Goal: Use online tool/utility: Utilize a website feature to perform a specific function

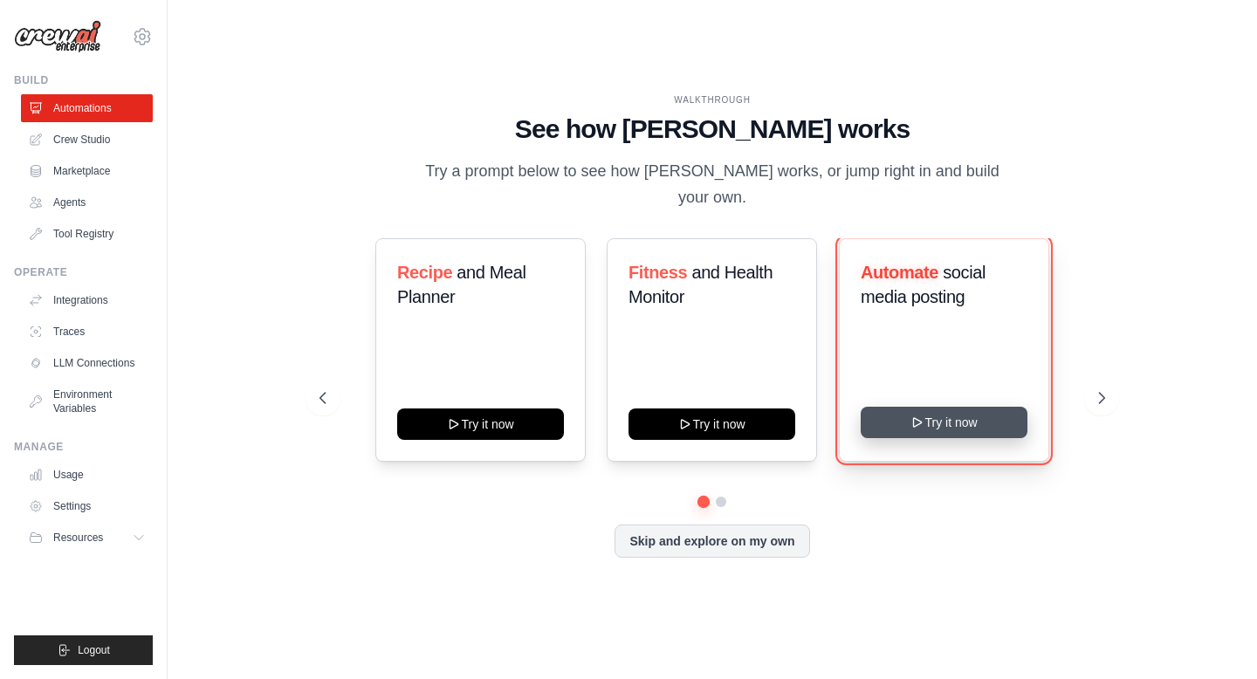
click at [887, 416] on button "Try it now" at bounding box center [944, 422] width 167 height 31
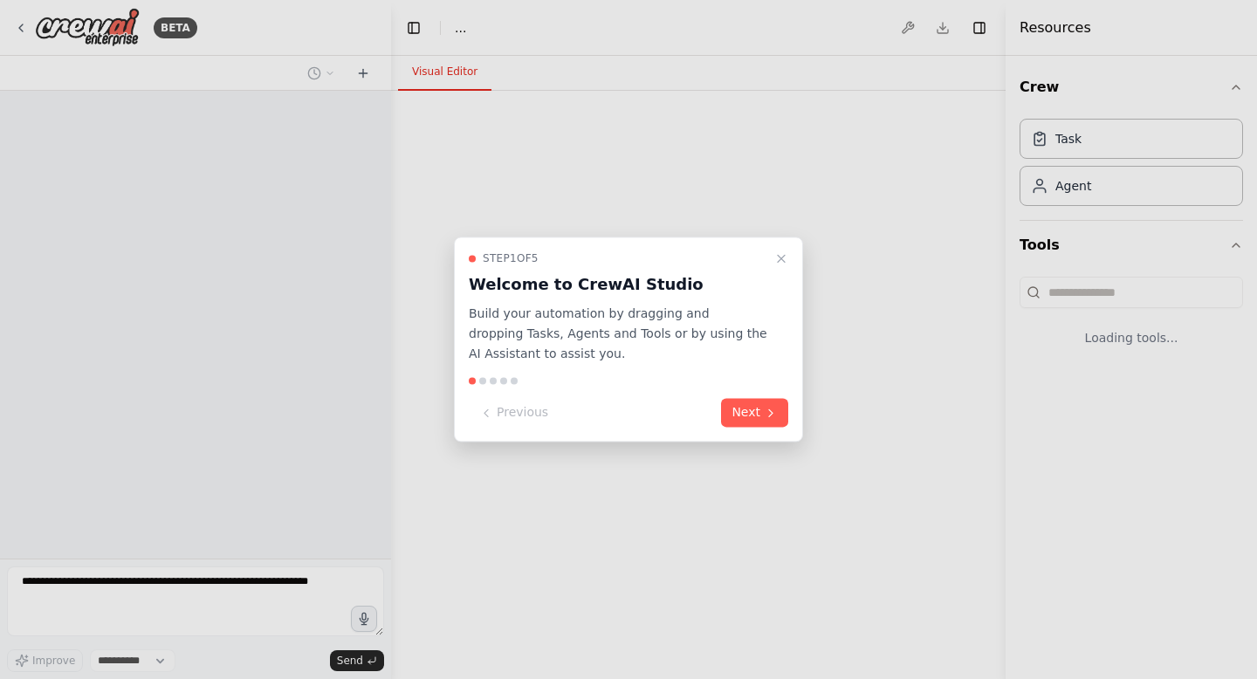
select select "****"
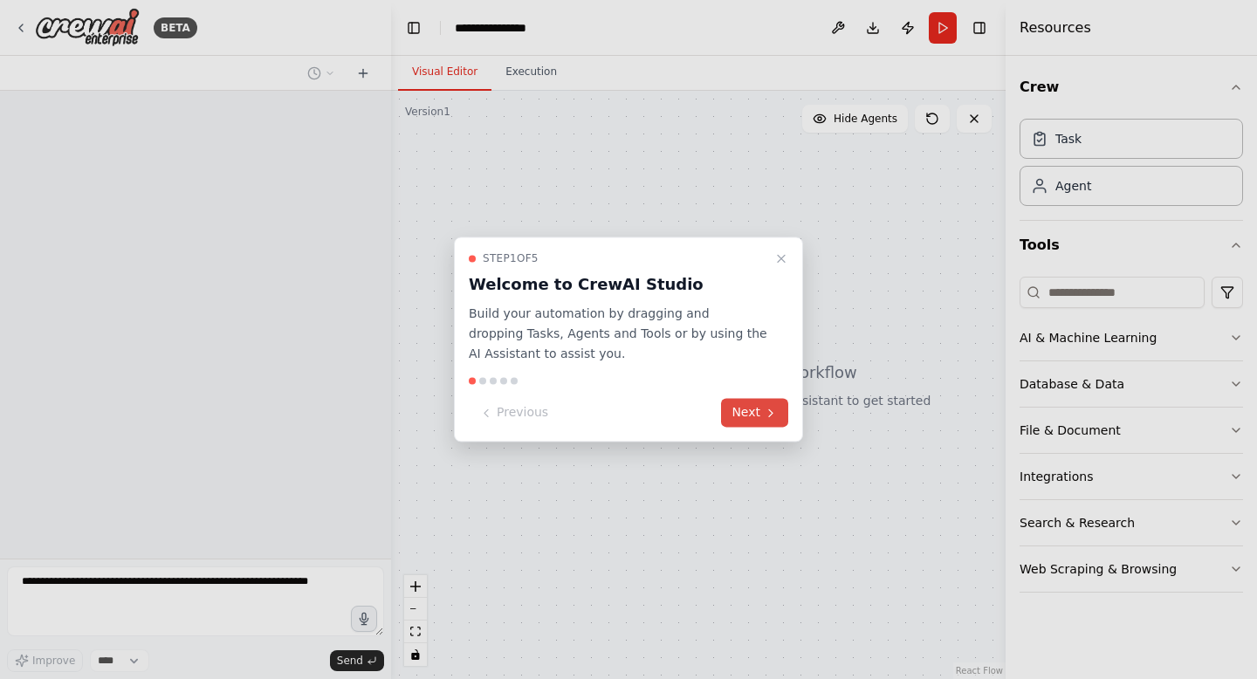
click at [757, 421] on button "Next" at bounding box center [754, 413] width 67 height 29
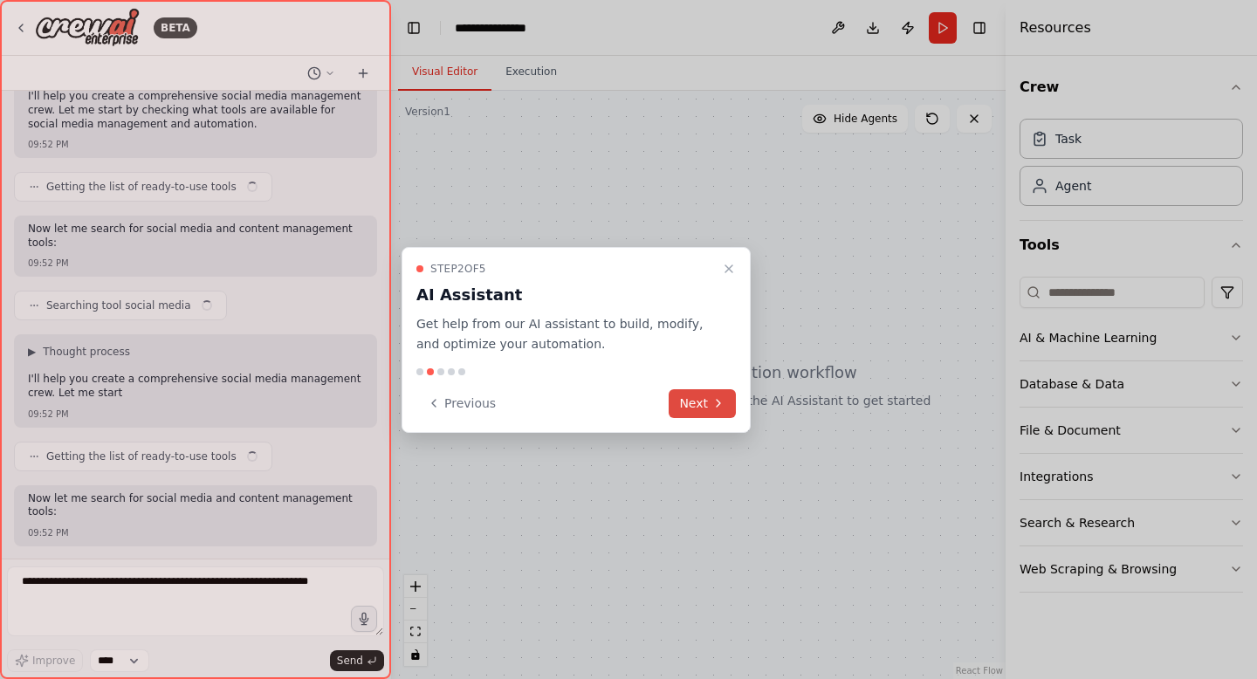
click at [679, 400] on button "Next" at bounding box center [702, 403] width 67 height 29
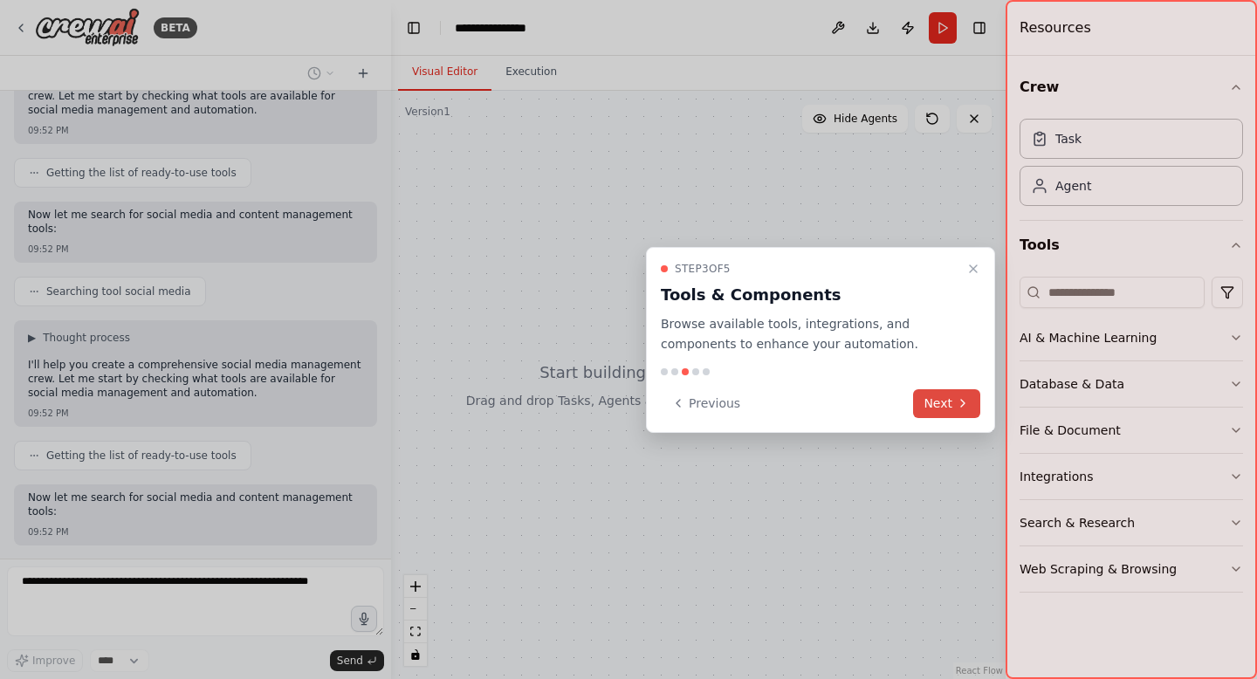
scroll to position [258, 0]
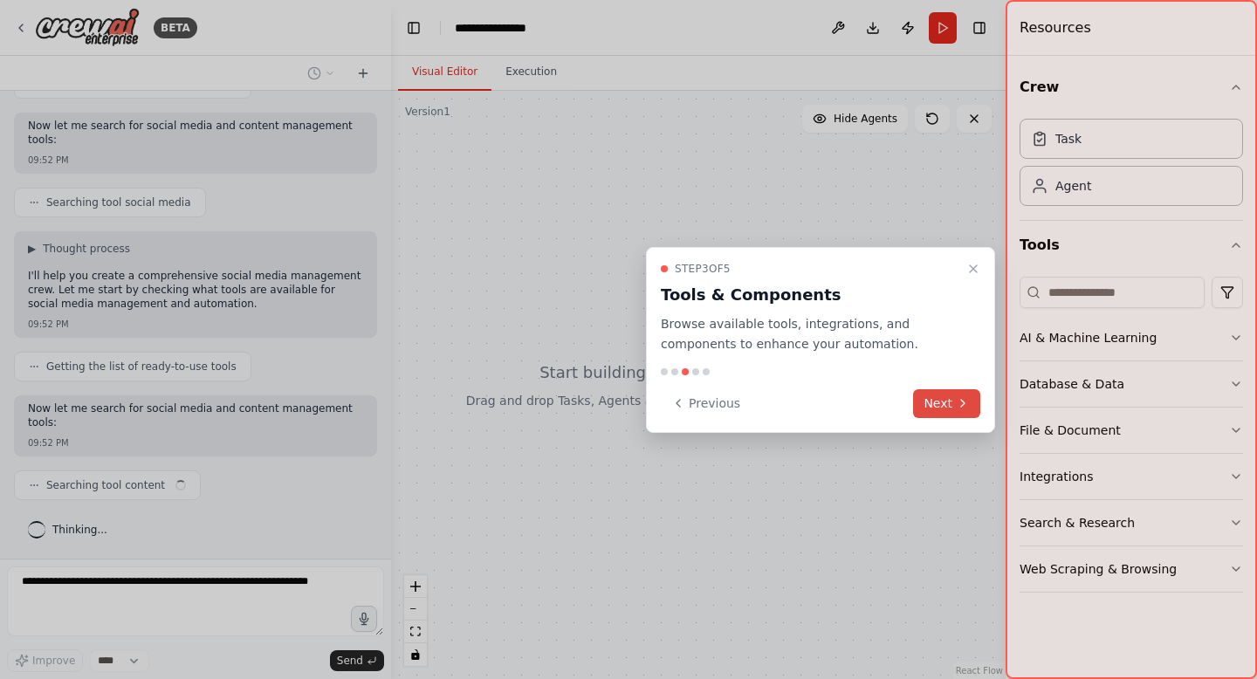
click at [957, 407] on icon at bounding box center [963, 403] width 14 height 14
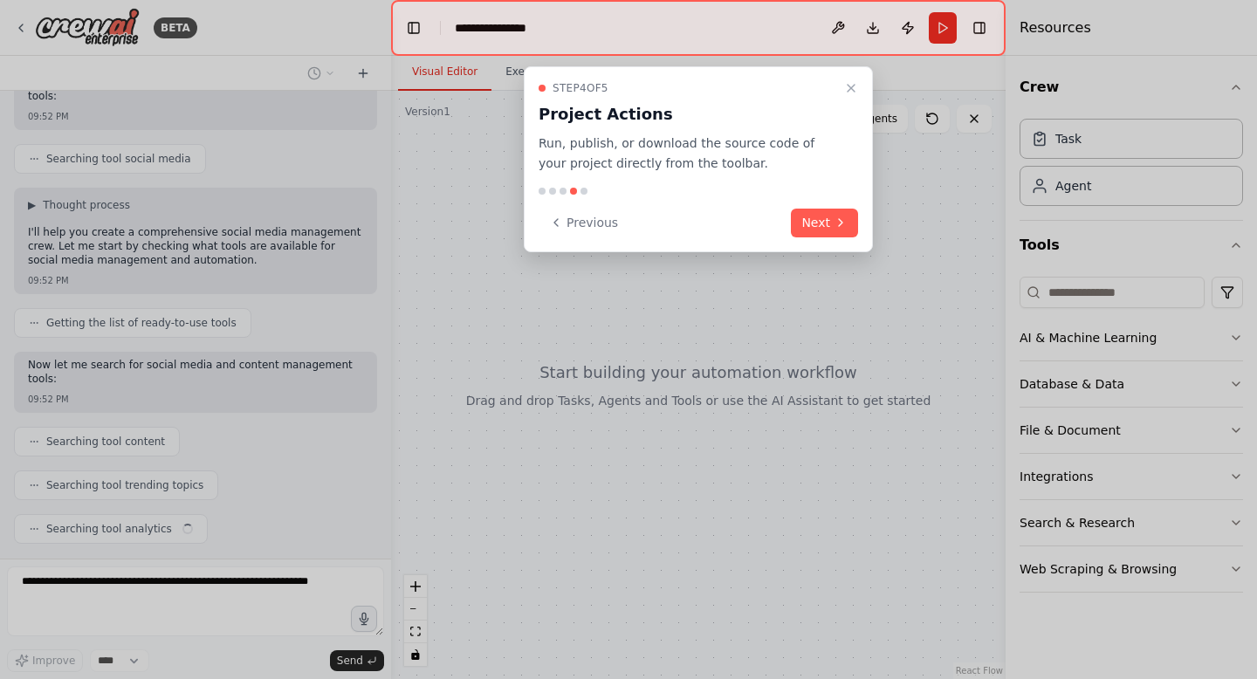
scroll to position [346, 0]
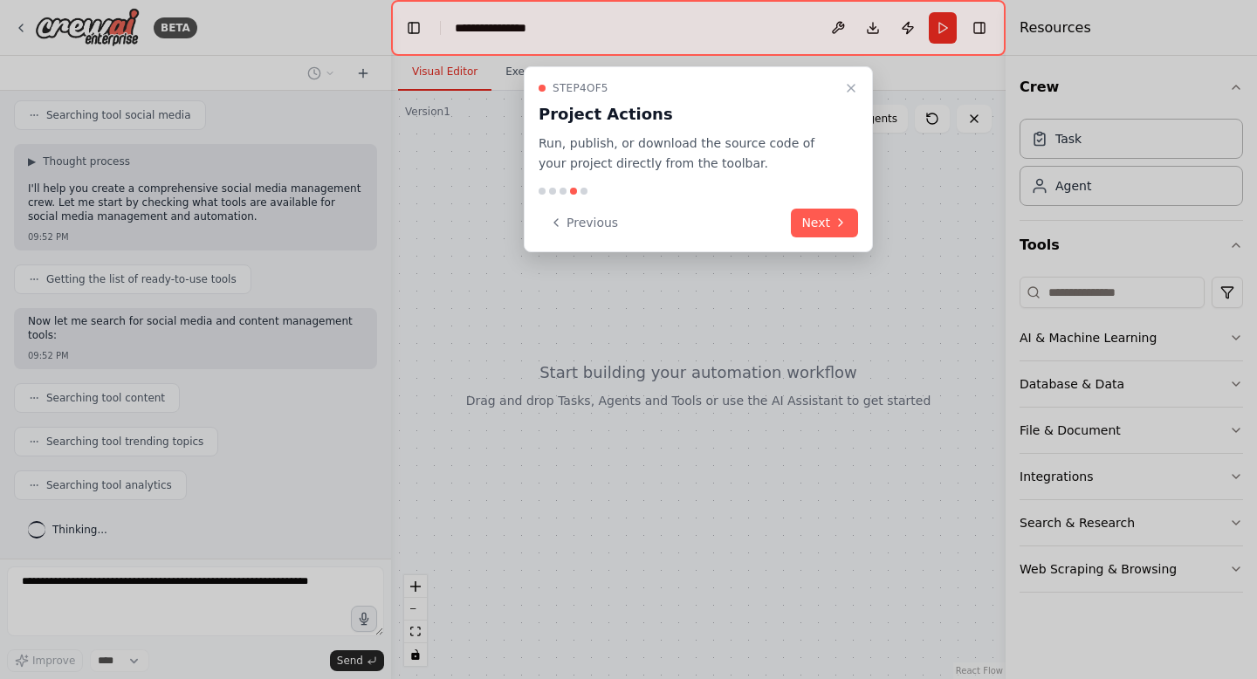
click at [850, 99] on div "Step 4 of 5 Project Actions Run, publish, or download the source code of your p…" at bounding box center [699, 127] width 320 height 93
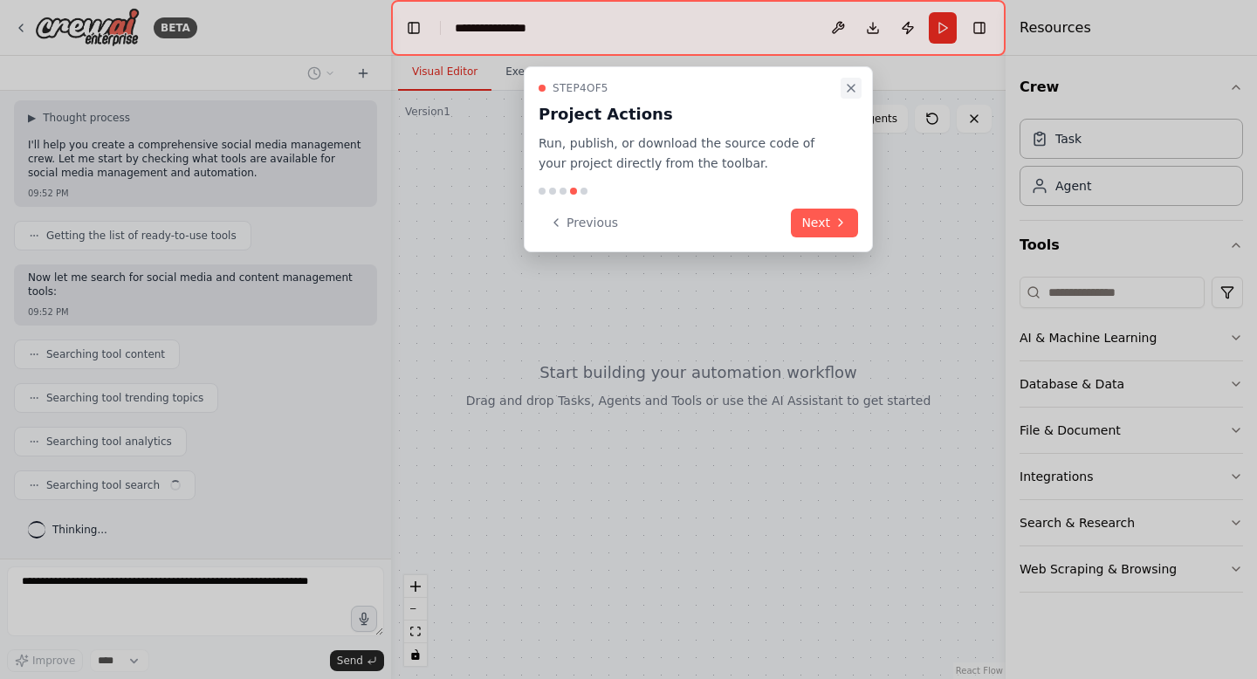
click at [850, 96] on button "Close walkthrough" at bounding box center [851, 88] width 21 height 21
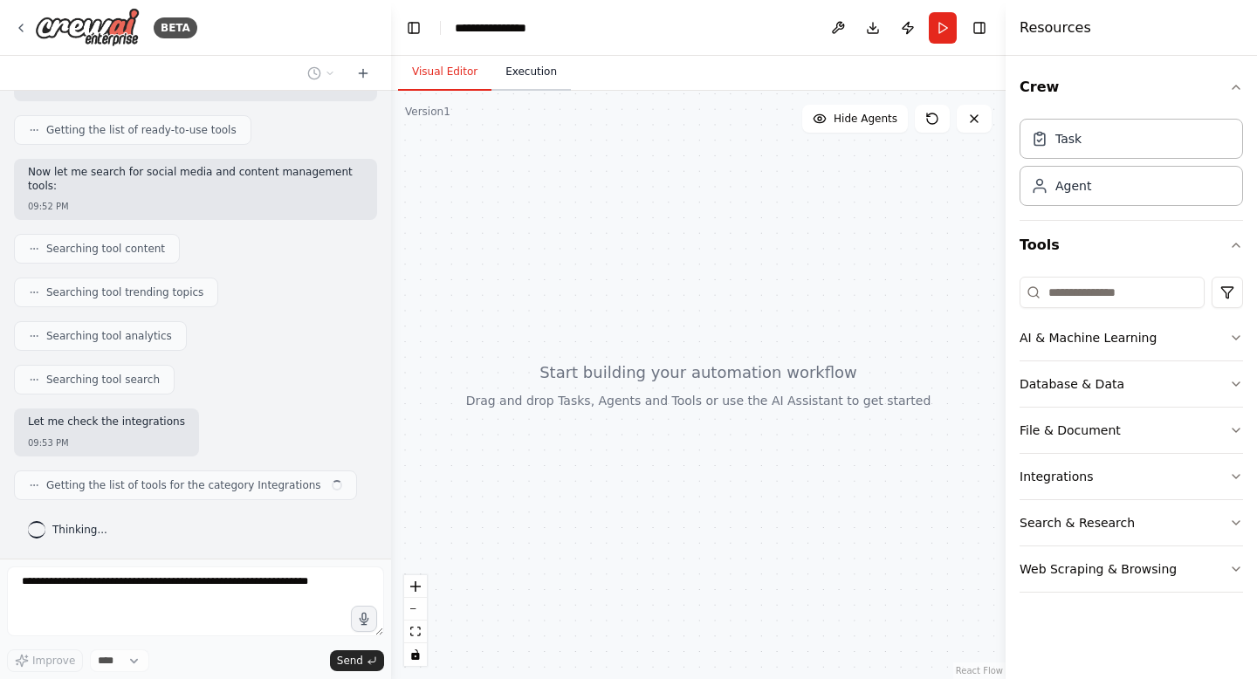
click at [538, 75] on button "Execution" at bounding box center [531, 72] width 79 height 37
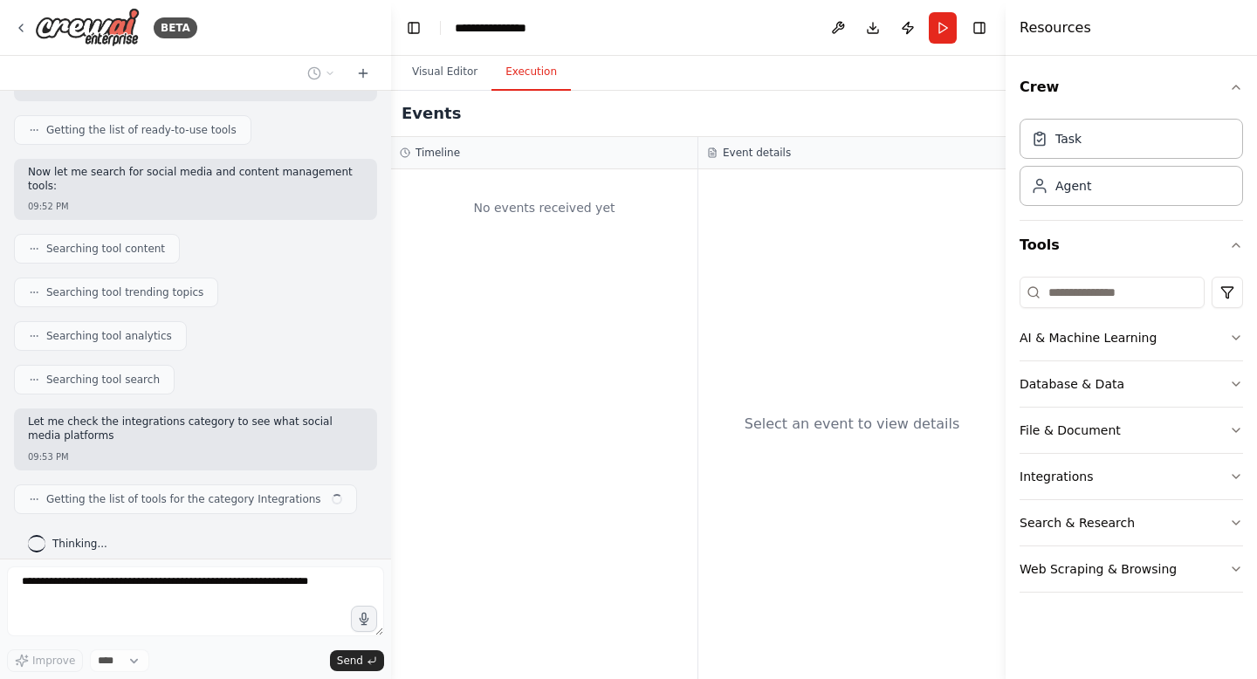
scroll to position [508, 0]
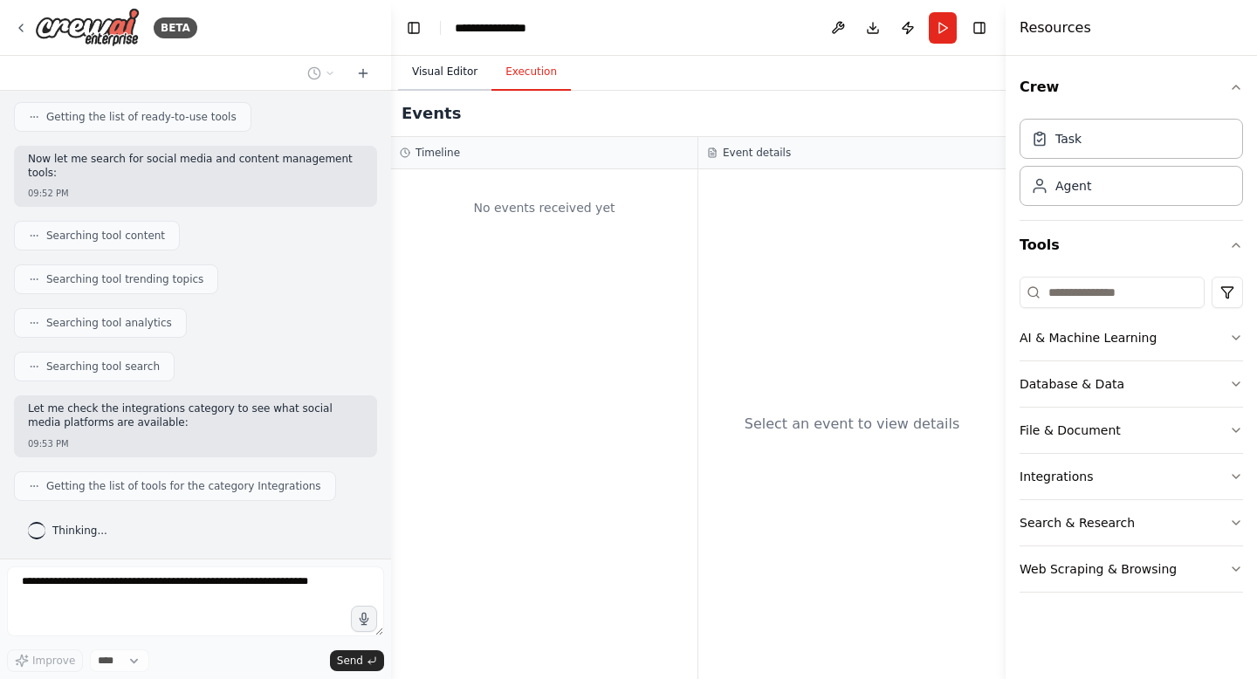
click at [441, 68] on button "Visual Editor" at bounding box center [444, 72] width 93 height 37
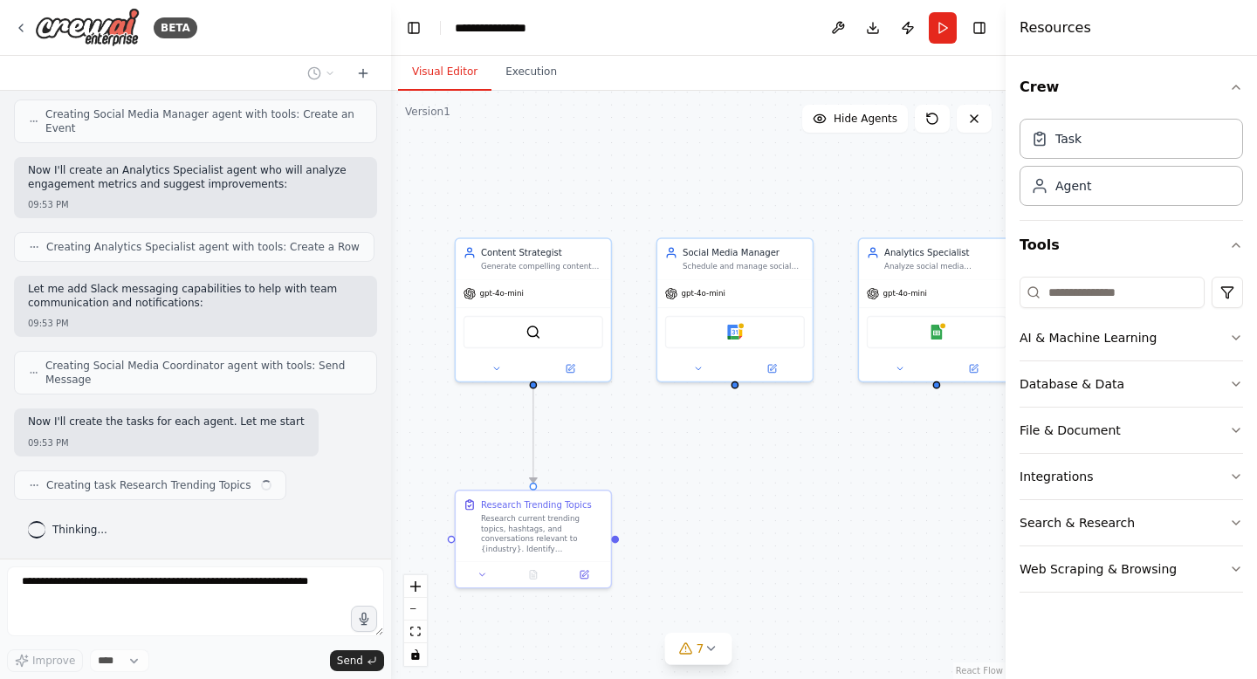
scroll to position [1335, 0]
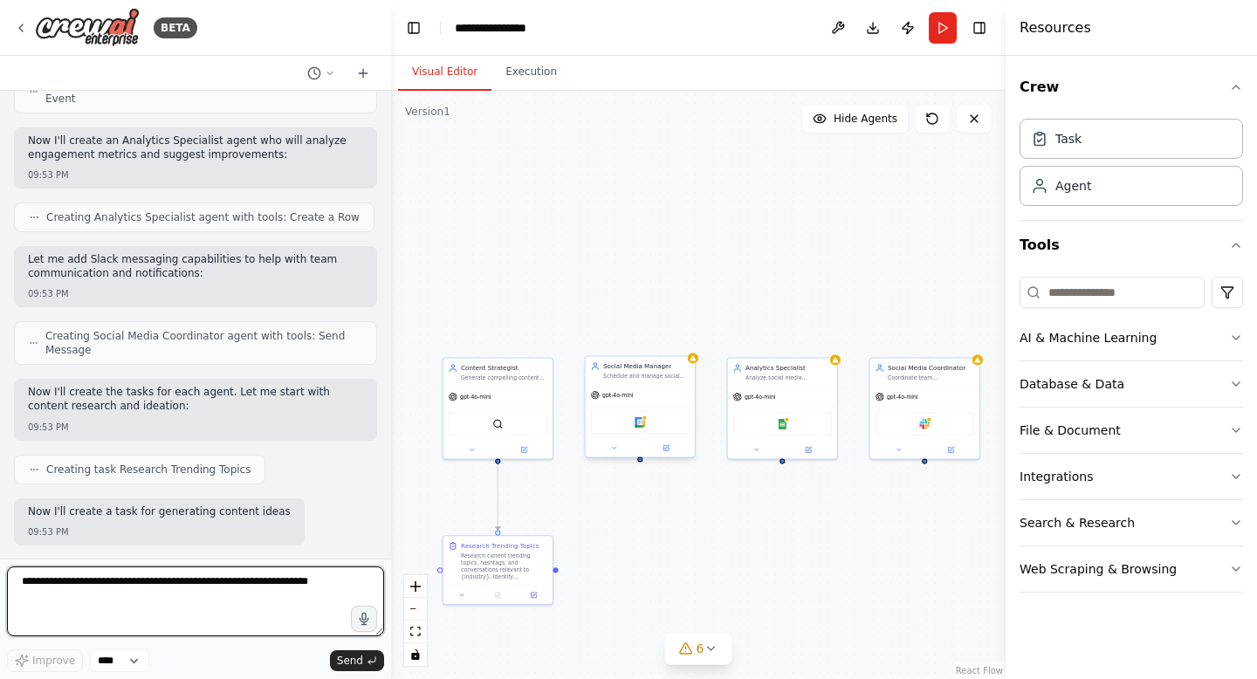
drag, startPoint x: 736, startPoint y: 396, endPoint x: 650, endPoint y: 452, distance: 102.9
click at [650, 452] on div ".deletable-edge-delete-btn { width: 20px; height: 20px; border: 0px solid #ffff…" at bounding box center [698, 385] width 615 height 589
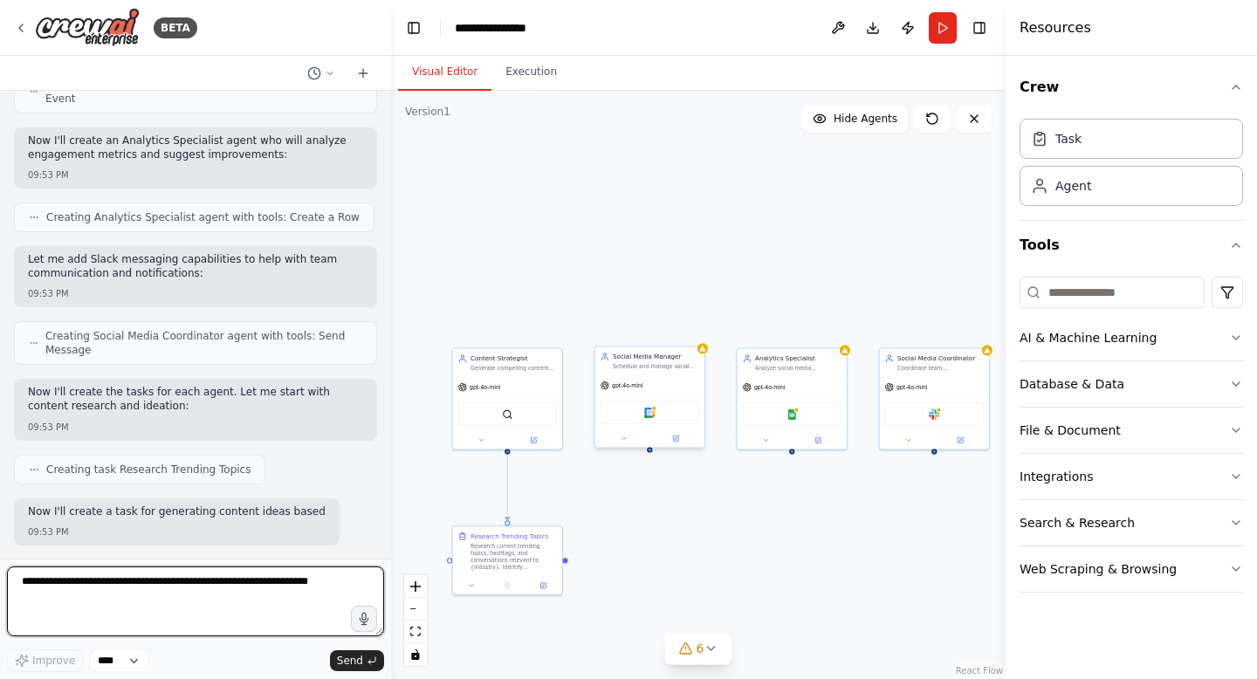
scroll to position [1366, 0]
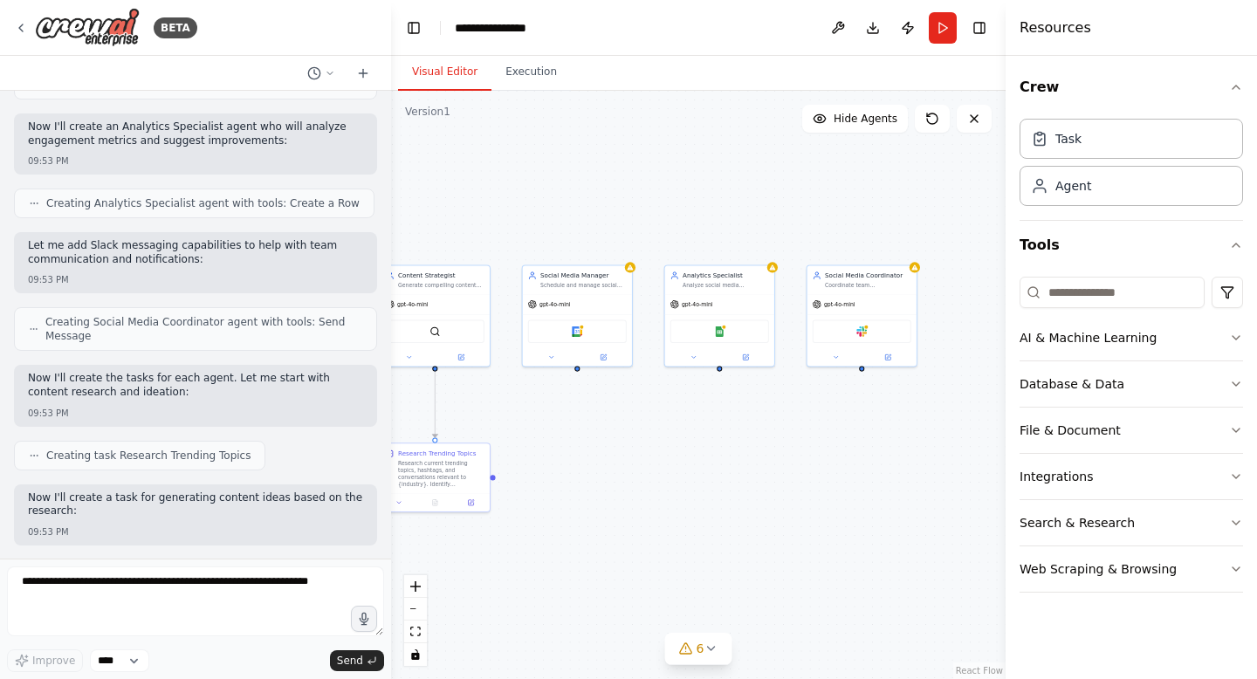
drag, startPoint x: 650, startPoint y: 453, endPoint x: 578, endPoint y: 369, distance: 110.8
click at [578, 369] on div ".deletable-edge-delete-btn { width: 20px; height: 20px; border: 0px solid #ffff…" at bounding box center [698, 385] width 615 height 589
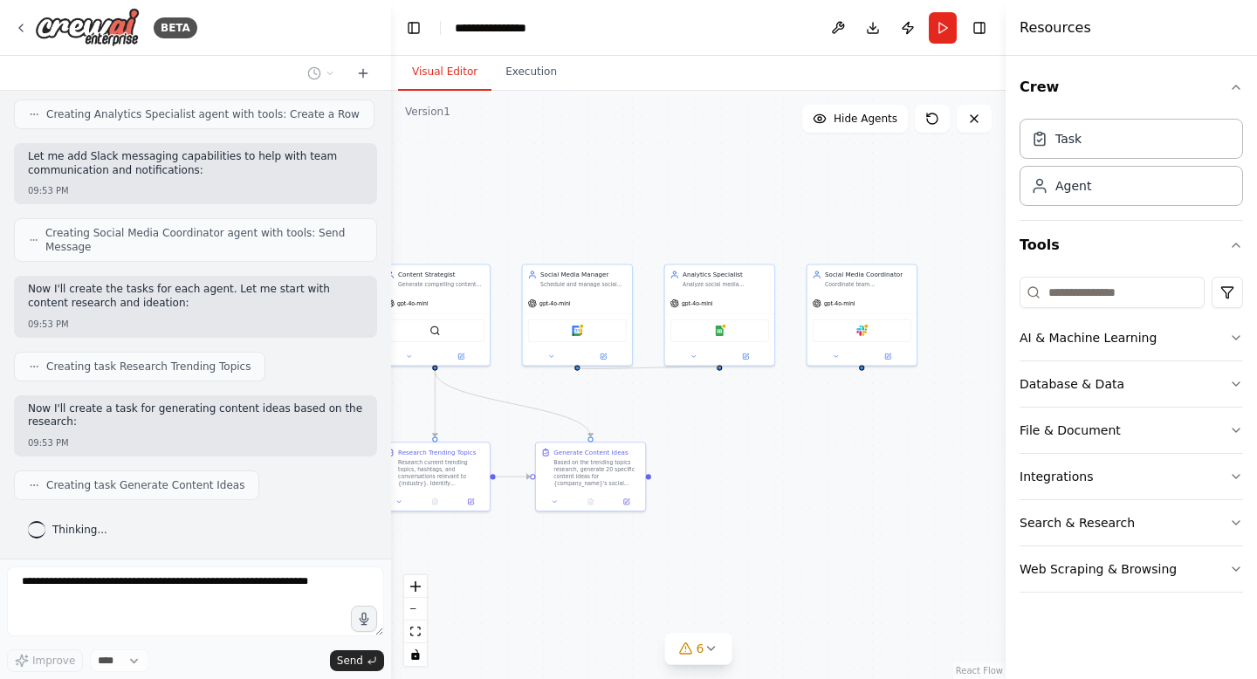
drag, startPoint x: 579, startPoint y: 368, endPoint x: 721, endPoint y: 367, distance: 142.3
click at [721, 367] on div ".deletable-edge-delete-btn { width: 20px; height: 20px; border: 0px solid #ffff…" at bounding box center [698, 385] width 615 height 589
drag, startPoint x: 578, startPoint y: 367, endPoint x: 591, endPoint y: 457, distance: 90.9
click at [591, 457] on div "Content Strategist Generate compelling content ideas based on trending topics i…" at bounding box center [491, 368] width 313 height 299
drag, startPoint x: 578, startPoint y: 366, endPoint x: 595, endPoint y: 444, distance: 79.6
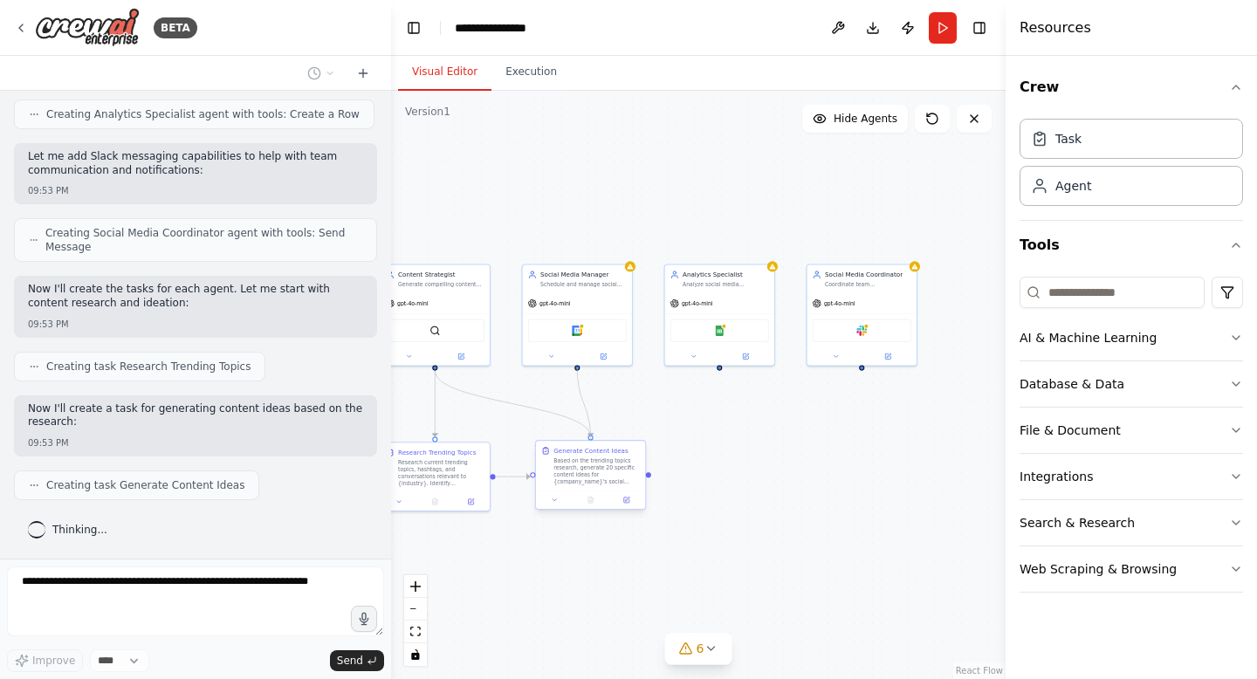
click at [595, 444] on div "Content Strategist Generate compelling content ideas based on trending topics i…" at bounding box center [491, 368] width 313 height 299
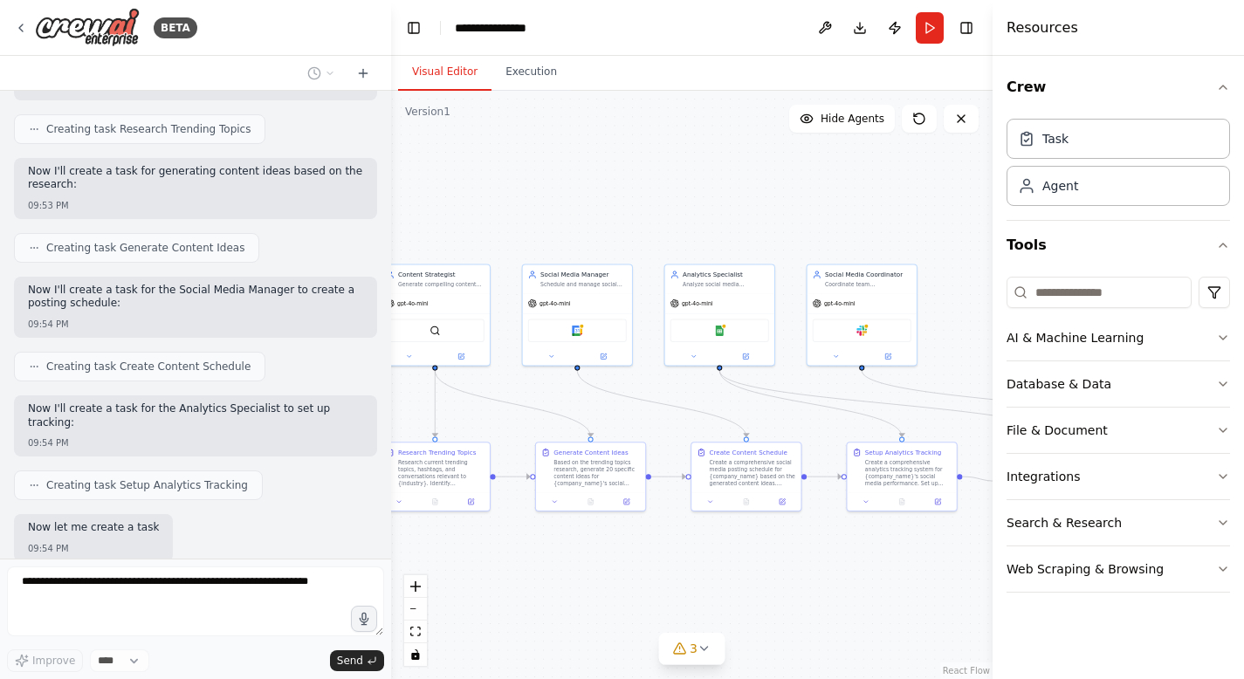
scroll to position [1903, 0]
